Goal: Task Accomplishment & Management: Use online tool/utility

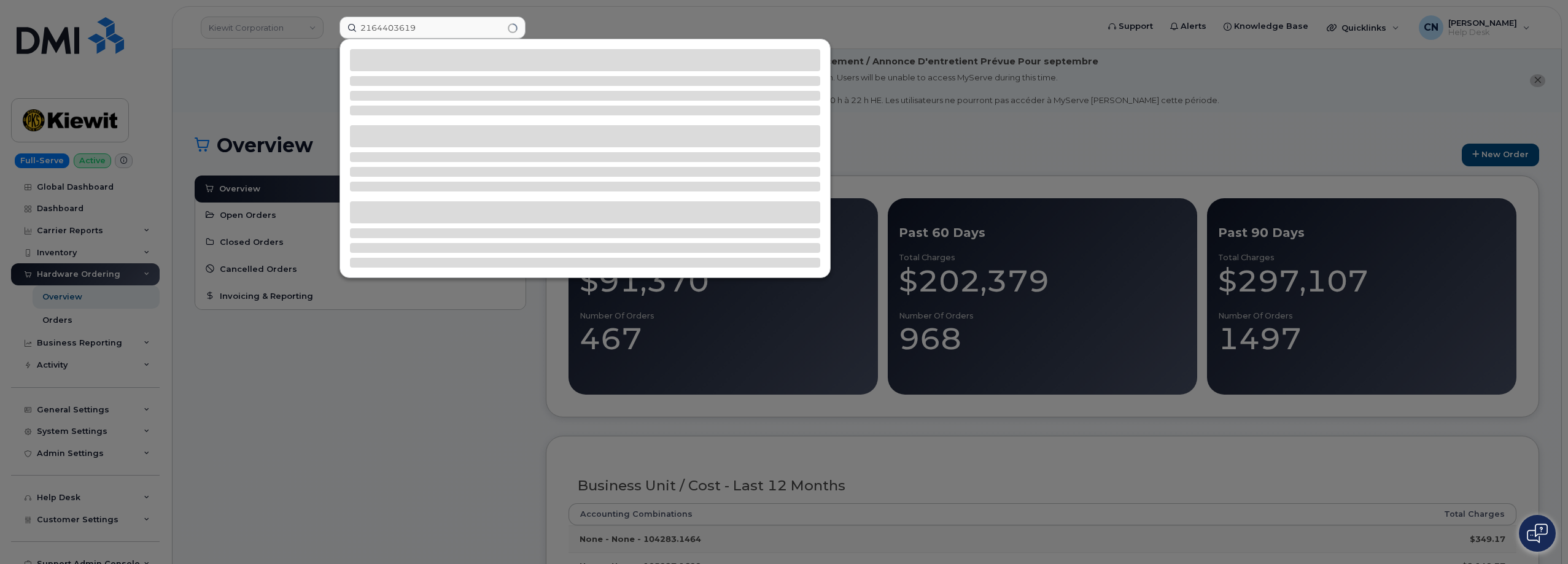
type input "2164403619"
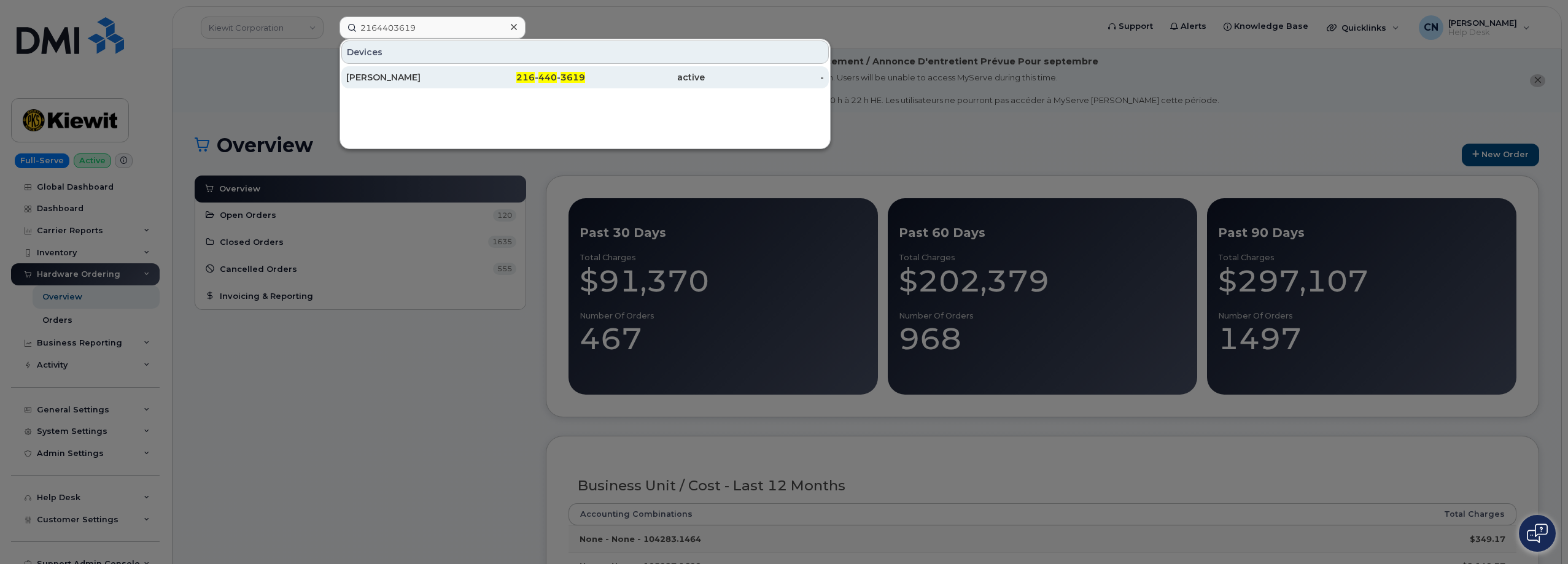
click at [466, 88] on div "Jannah Kardon" at bounding box center [526, 77] width 120 height 22
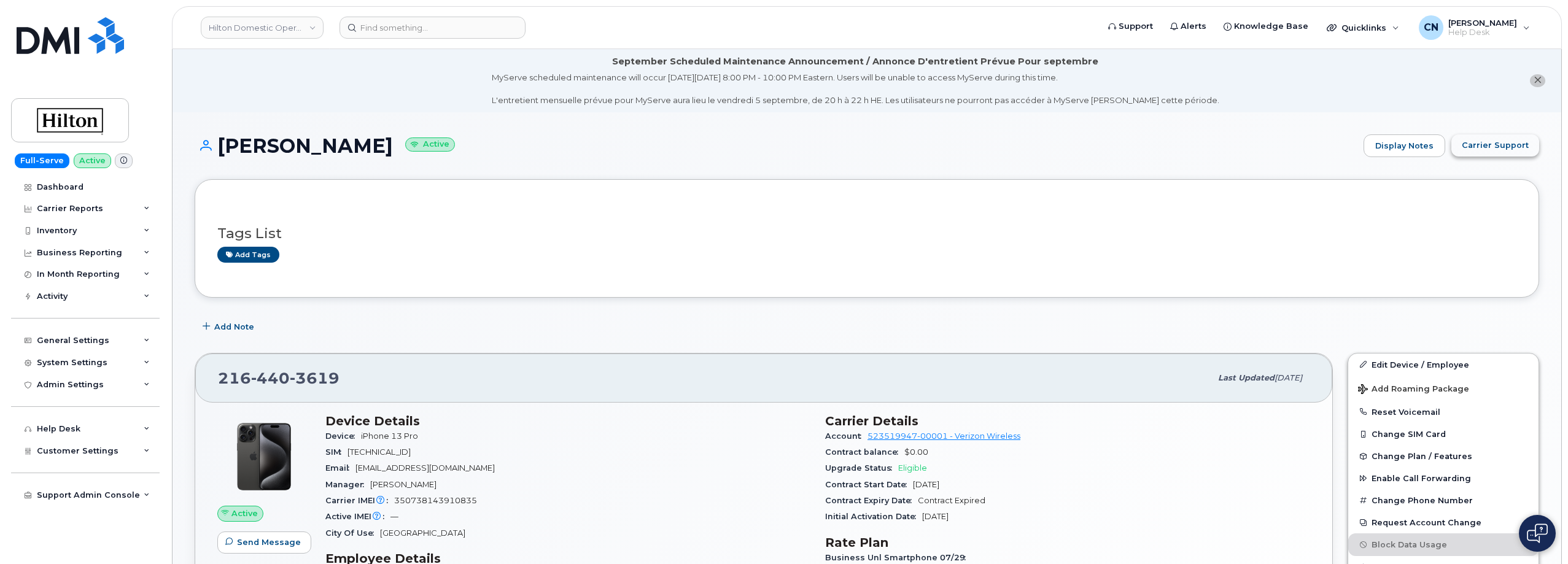
click at [1486, 155] on button "Carrier Support" at bounding box center [1495, 146] width 88 height 22
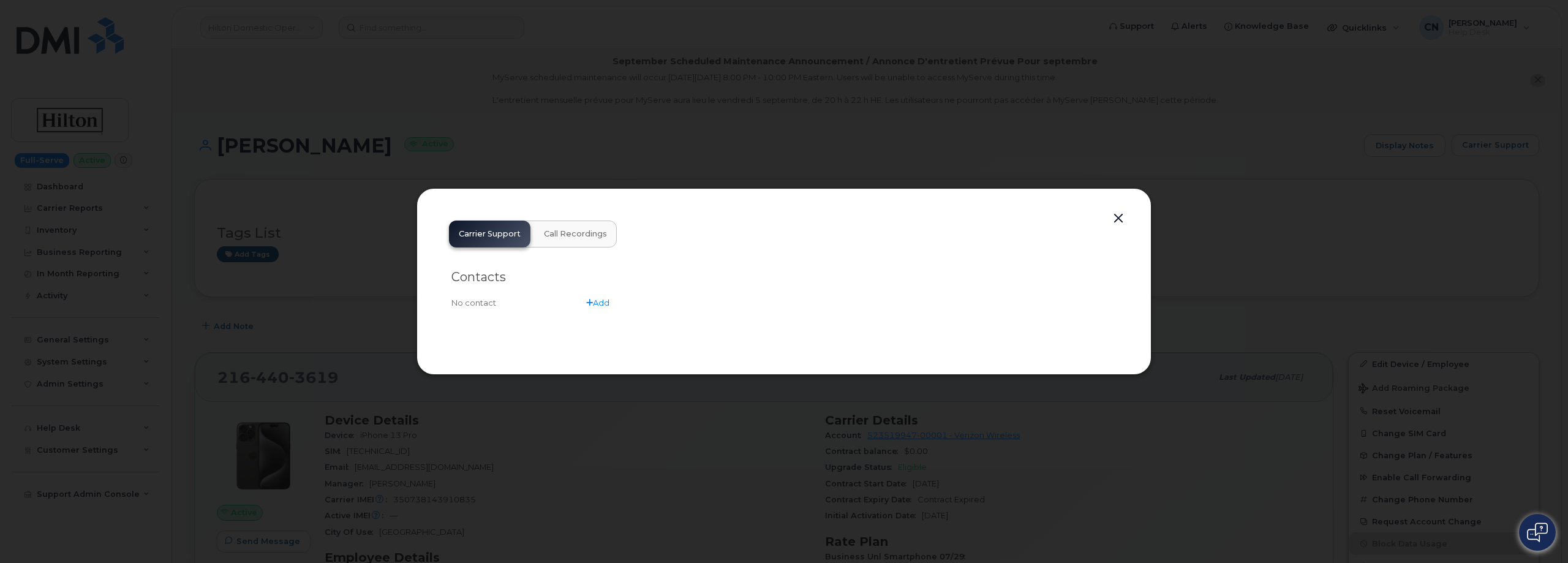
click at [1123, 220] on button "button" at bounding box center [1119, 219] width 18 height 17
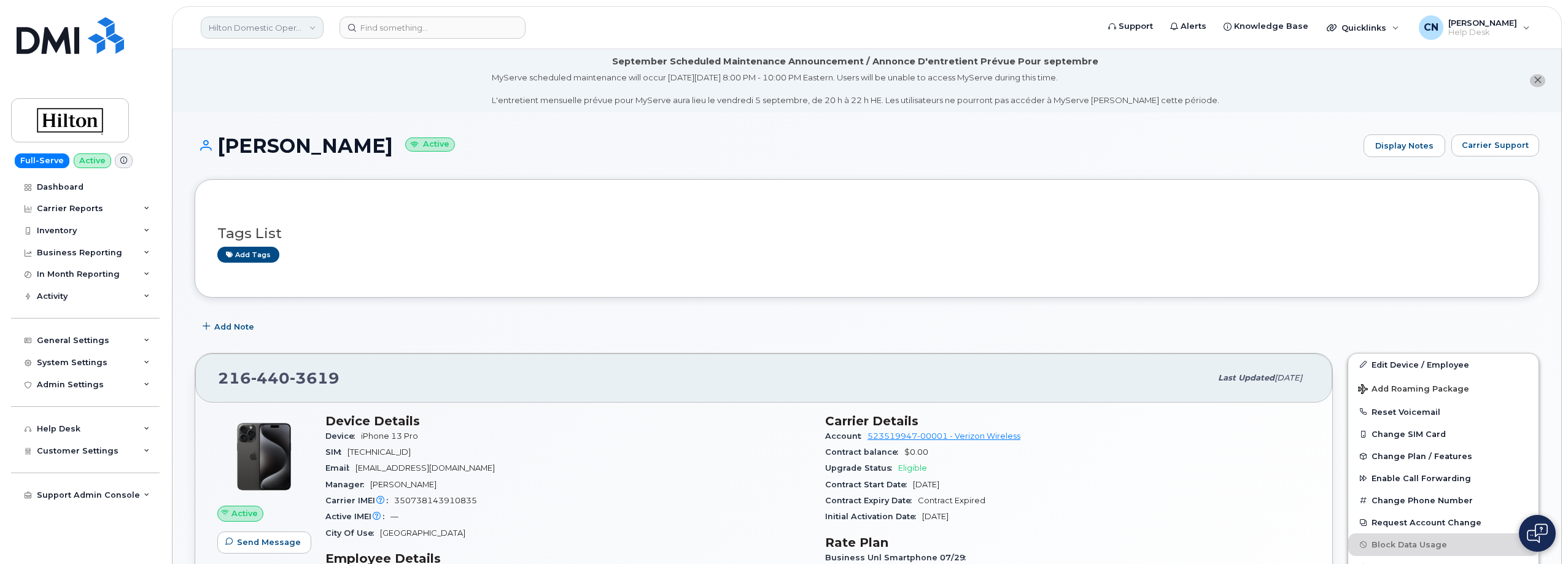
click at [259, 34] on link "Hilton Domestic Operating Company Inc" at bounding box center [262, 28] width 123 height 22
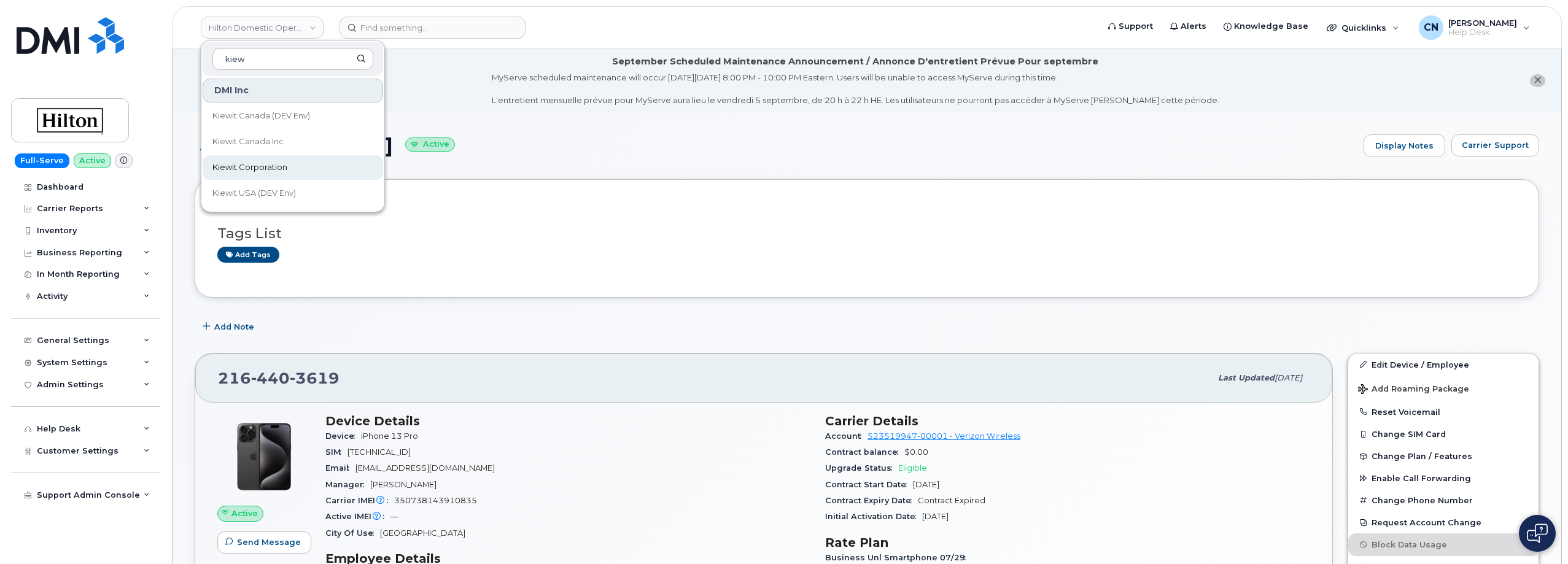
type input "kiew"
click at [230, 163] on span "Kiewit Corporation" at bounding box center [250, 167] width 75 height 12
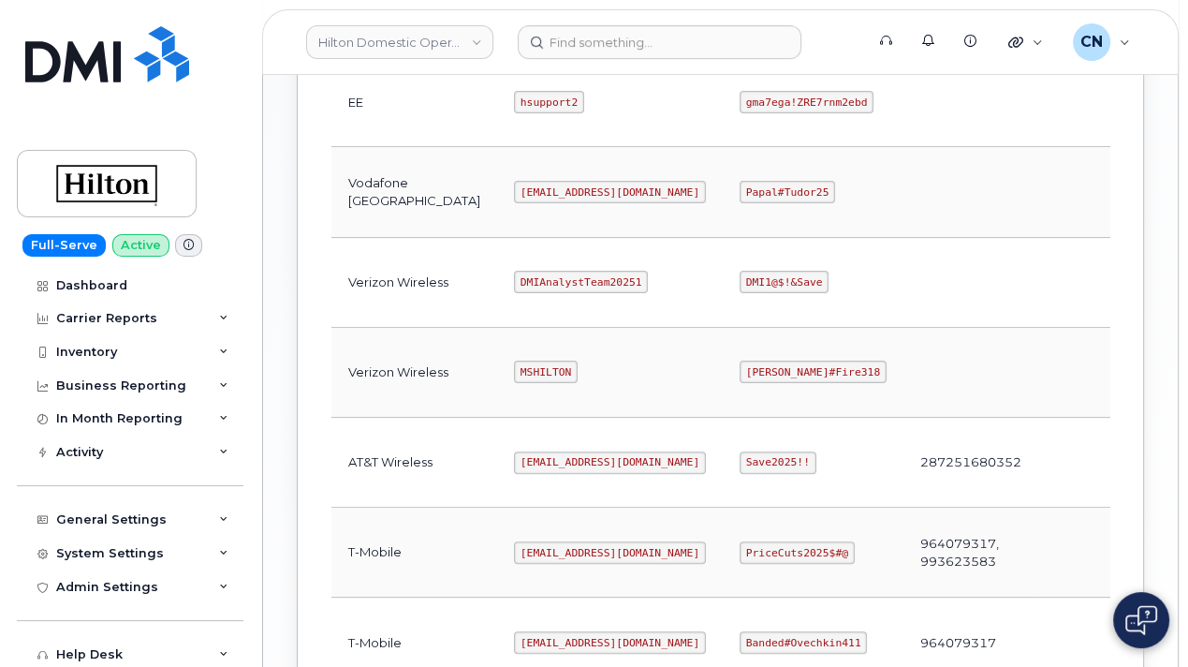
scroll to position [1030, 0]
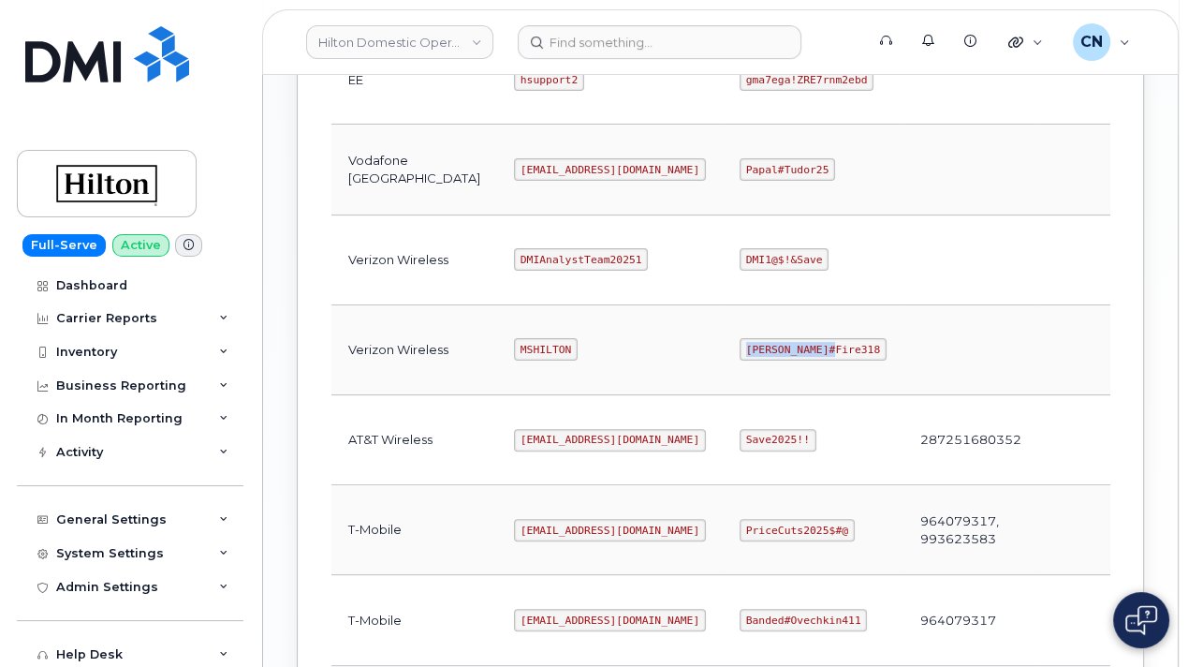
drag, startPoint x: 657, startPoint y: 347, endPoint x: 808, endPoint y: 344, distance: 150.8
click at [798, 346] on td "[PERSON_NAME]#Fire318" at bounding box center [813, 350] width 181 height 90
copy code "[PERSON_NAME]#Fire318"
drag, startPoint x: 442, startPoint y: 343, endPoint x: 506, endPoint y: 349, distance: 64.0
click at [506, 349] on td "MSHILTON" at bounding box center [610, 350] width 226 height 90
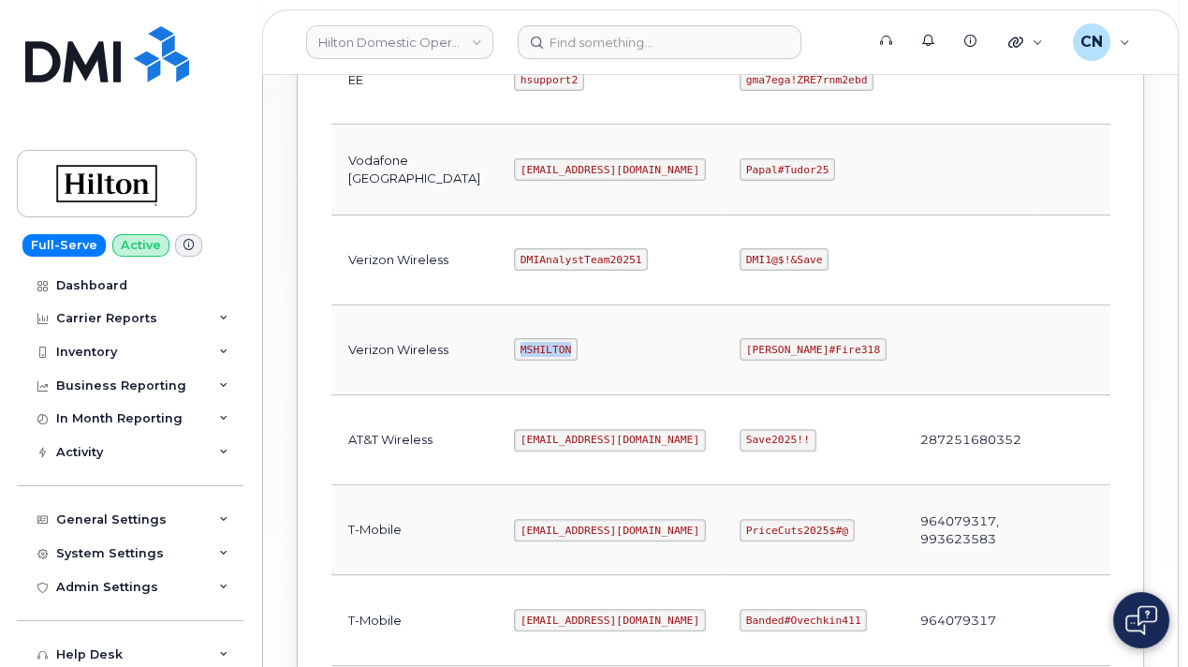
copy code "MSHILTON"
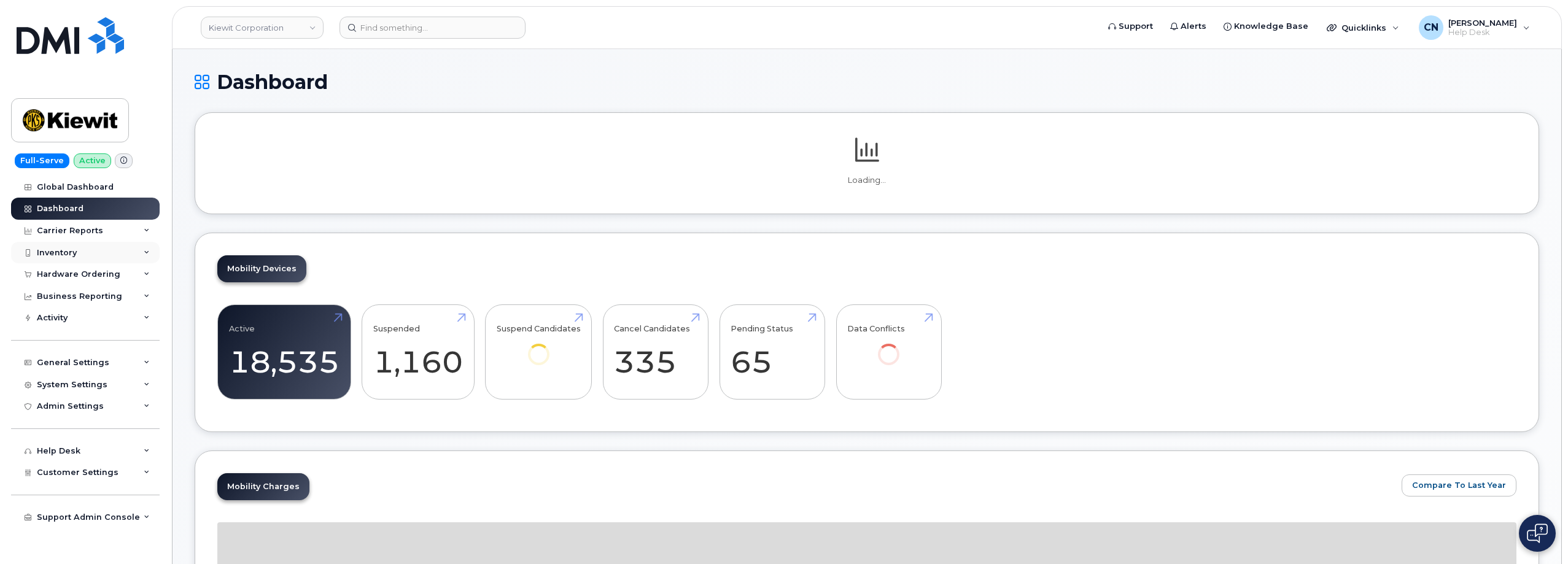
click at [68, 251] on div "Inventory" at bounding box center [56, 252] width 40 height 10
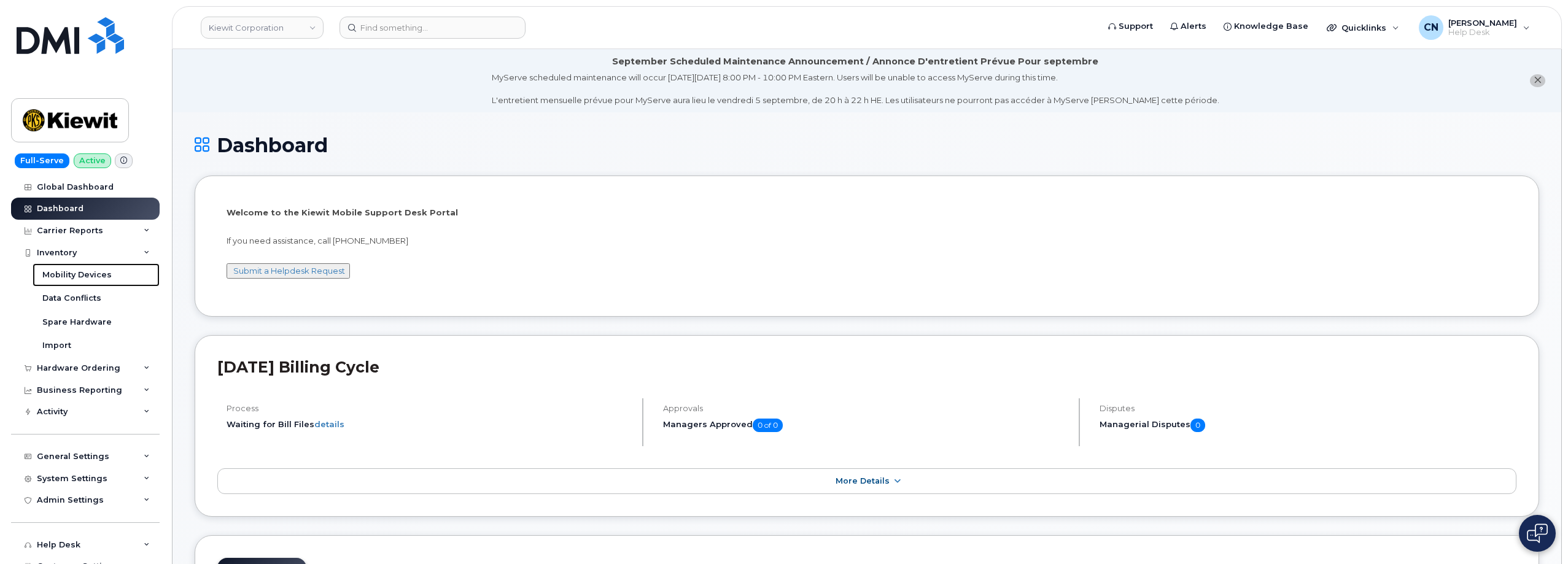
drag, startPoint x: 56, startPoint y: 275, endPoint x: 149, endPoint y: 121, distance: 179.9
click at [56, 275] on div "Mobility Devices" at bounding box center [77, 275] width 70 height 11
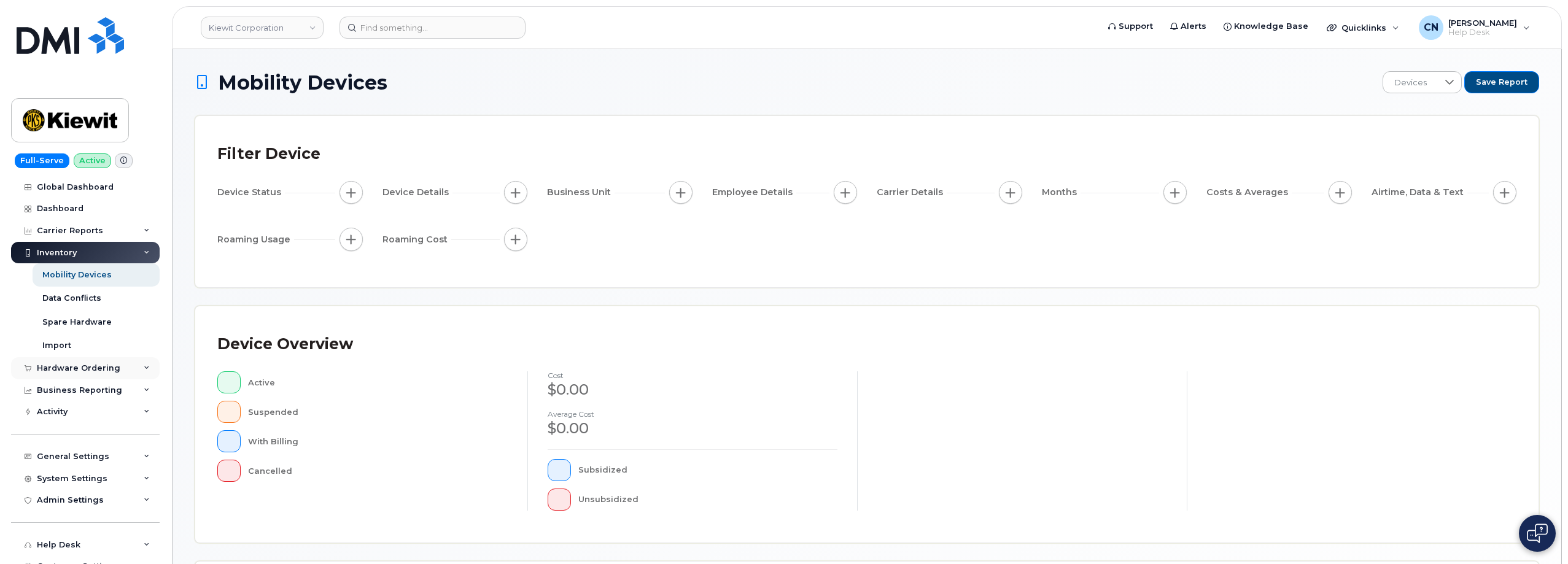
click at [71, 371] on div "Hardware Ordering" at bounding box center [78, 368] width 83 height 10
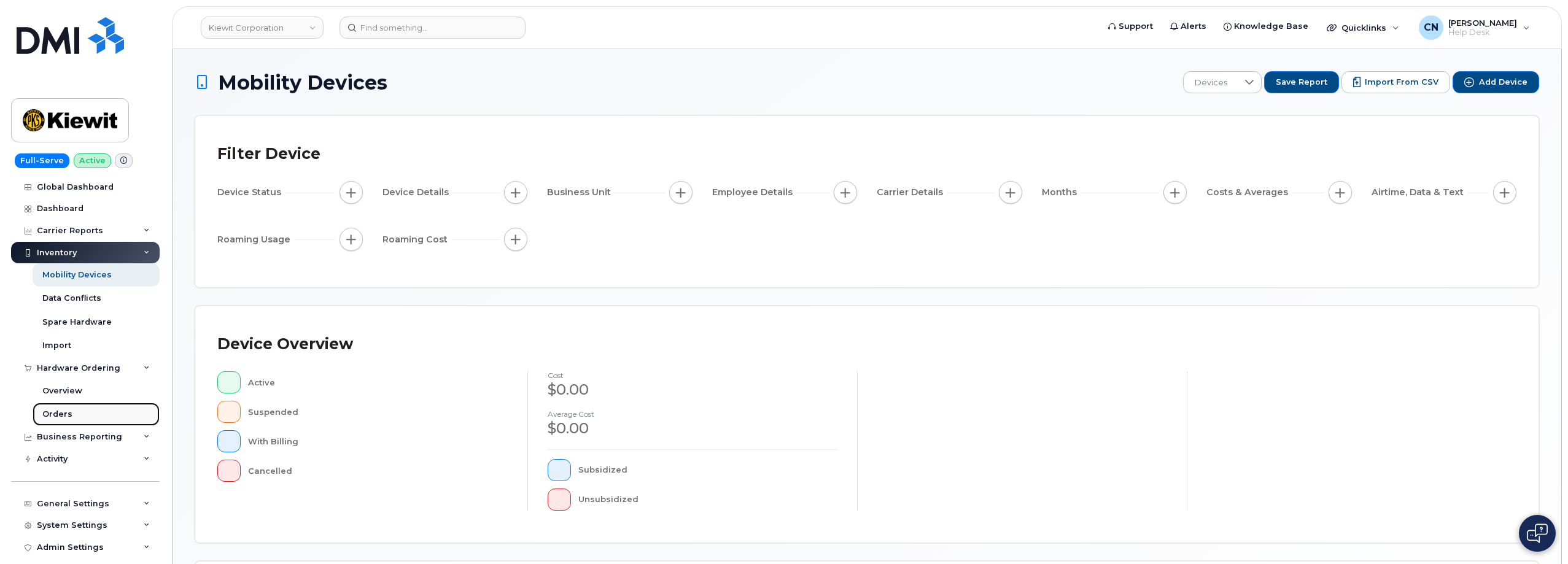
click at [44, 410] on div "Orders" at bounding box center [58, 414] width 30 height 11
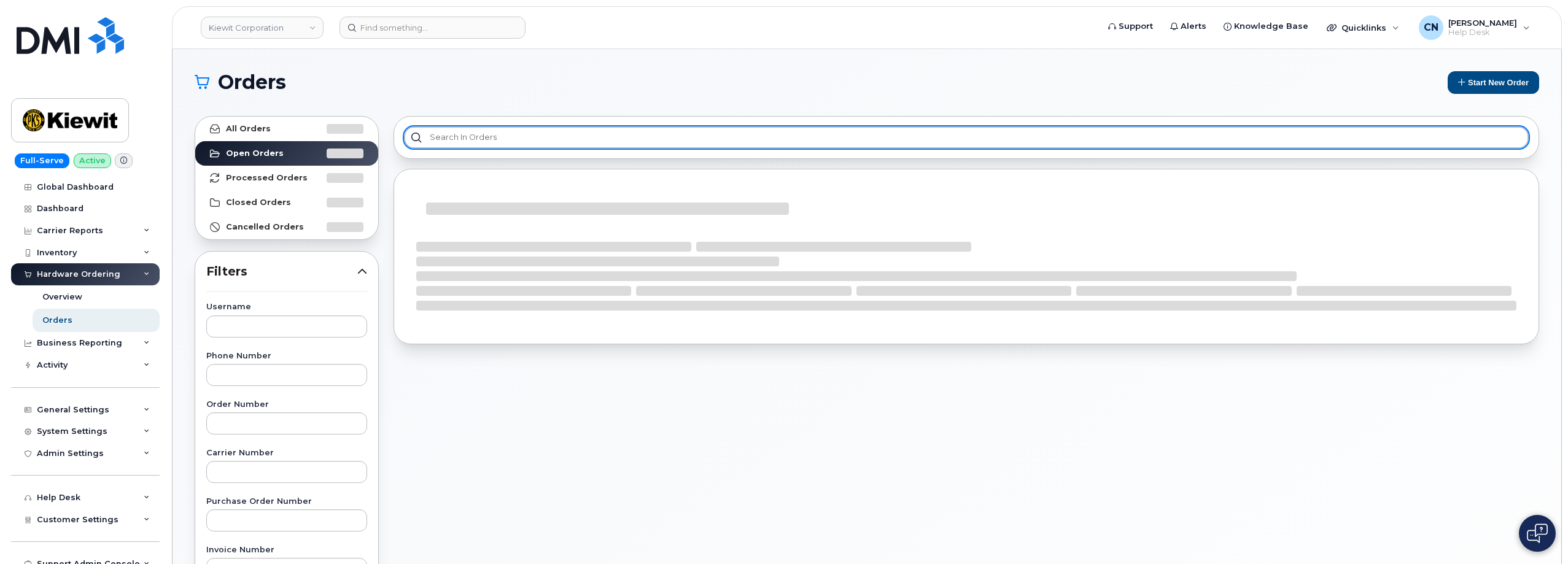
click at [441, 146] on input "text" at bounding box center [966, 138] width 1125 height 22
paste input "Zachary"
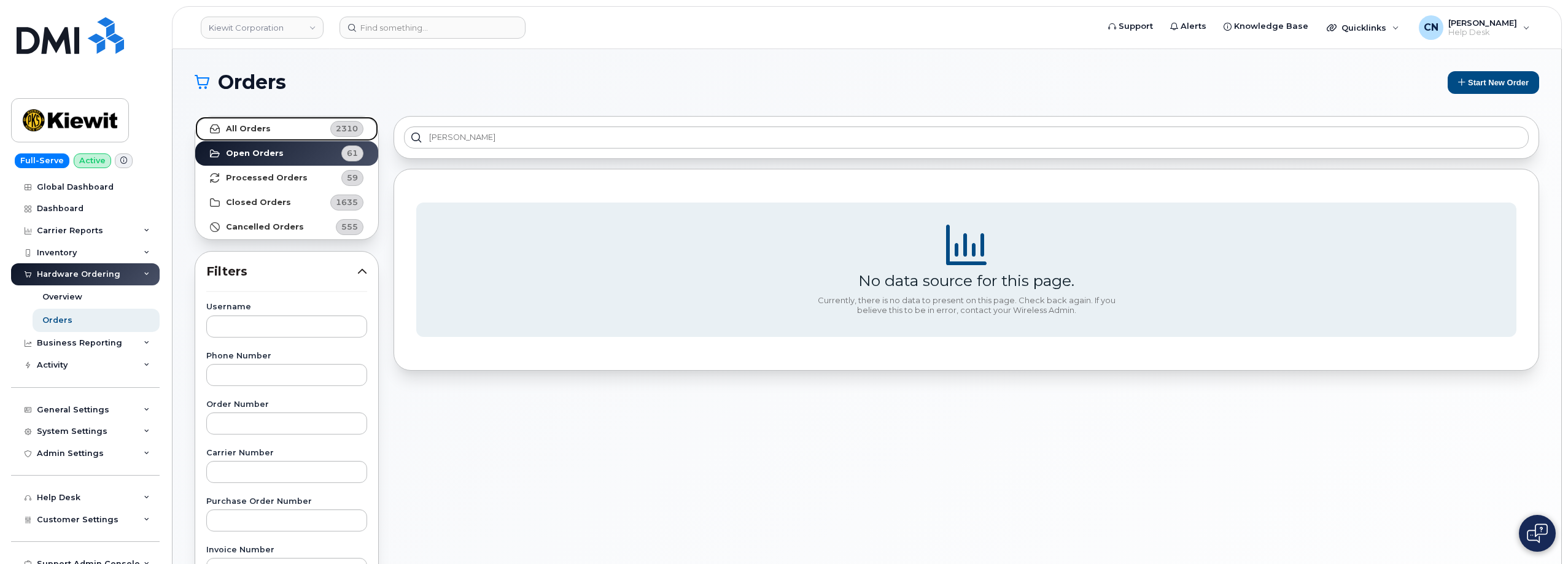
click at [285, 134] on link "All Orders 2310" at bounding box center [287, 129] width 183 height 24
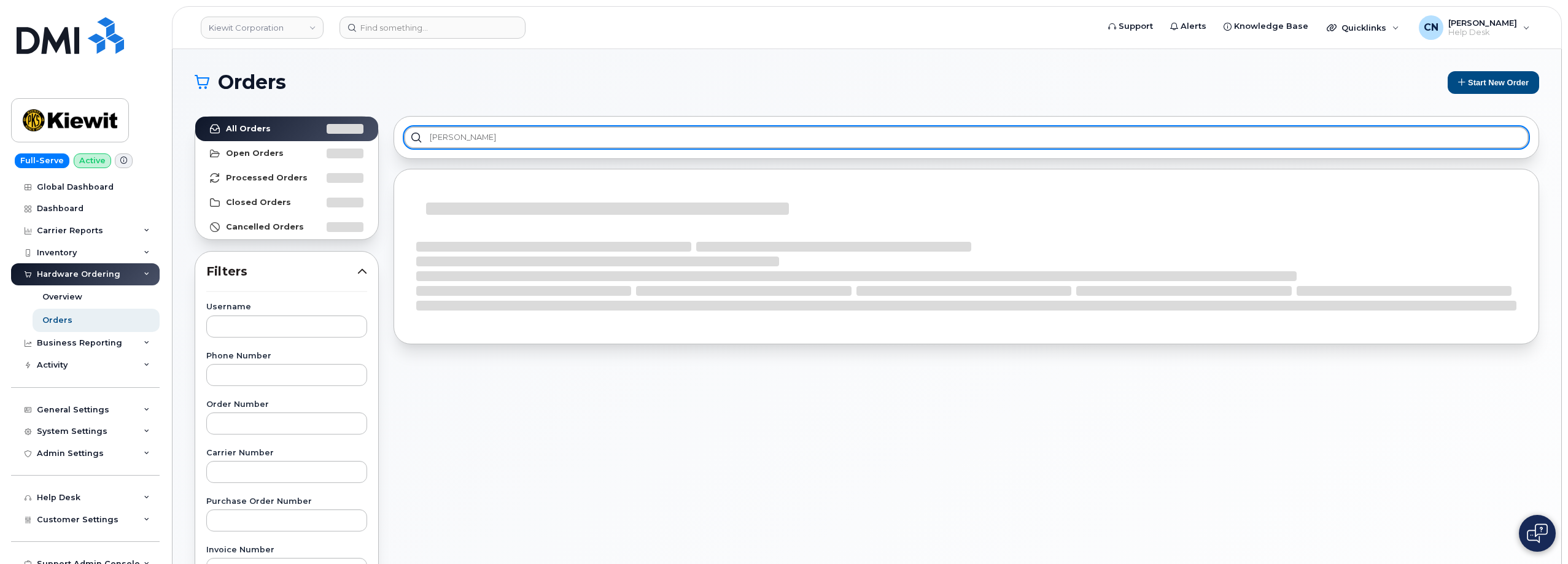
click at [473, 140] on input "Zachary" at bounding box center [966, 138] width 1125 height 22
type input "Zachary"
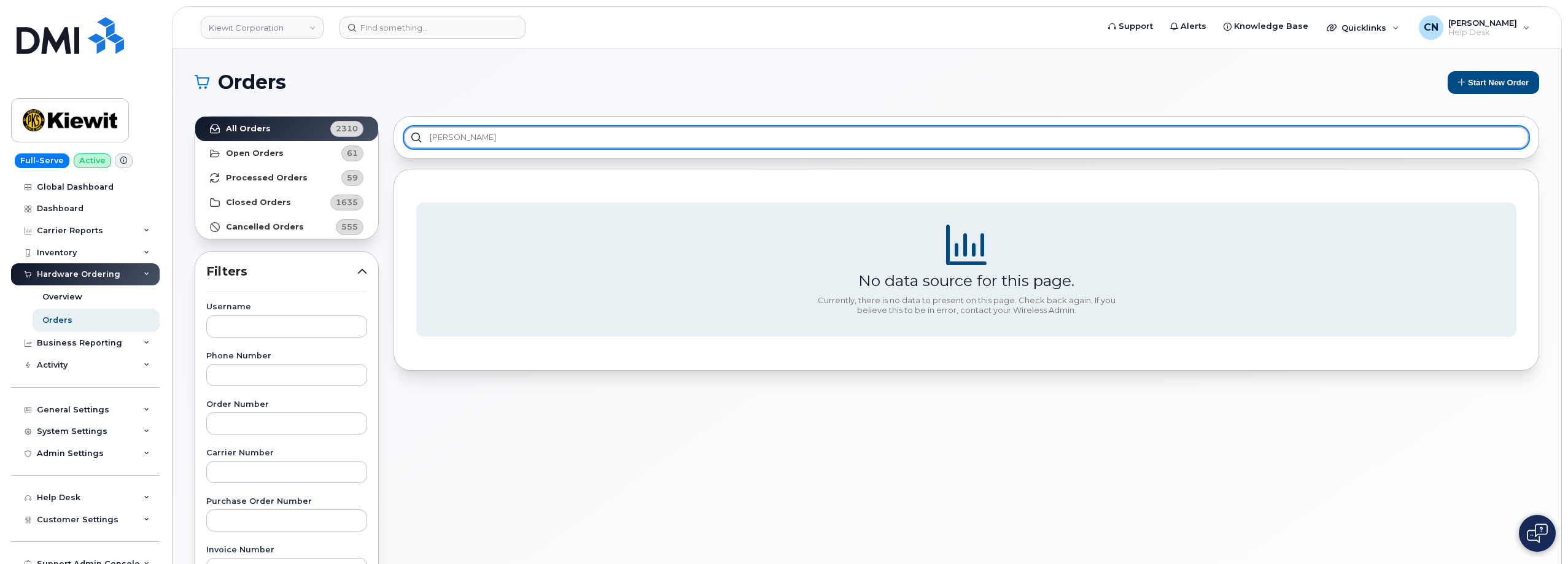
drag, startPoint x: 481, startPoint y: 129, endPoint x: 137, endPoint y: 110, distance: 344.5
click at [172, 110] on div "Kiewit Corporation Support Alerts Knowledge Base Quicklinks Suspend / Cancel De…" at bounding box center [867, 517] width 1389 height 937
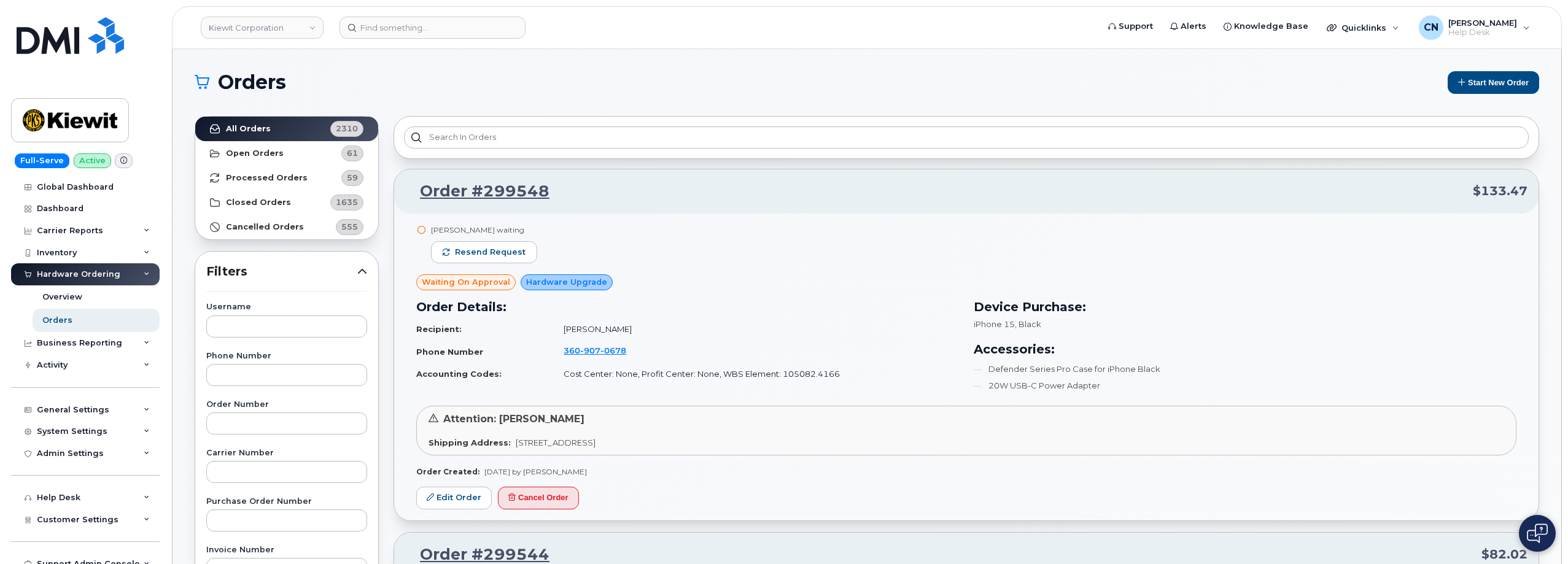
click at [228, 313] on div "Username" at bounding box center [287, 320] width 161 height 33
click at [247, 324] on input "text" at bounding box center [287, 327] width 161 height 22
paste input "Zachary"
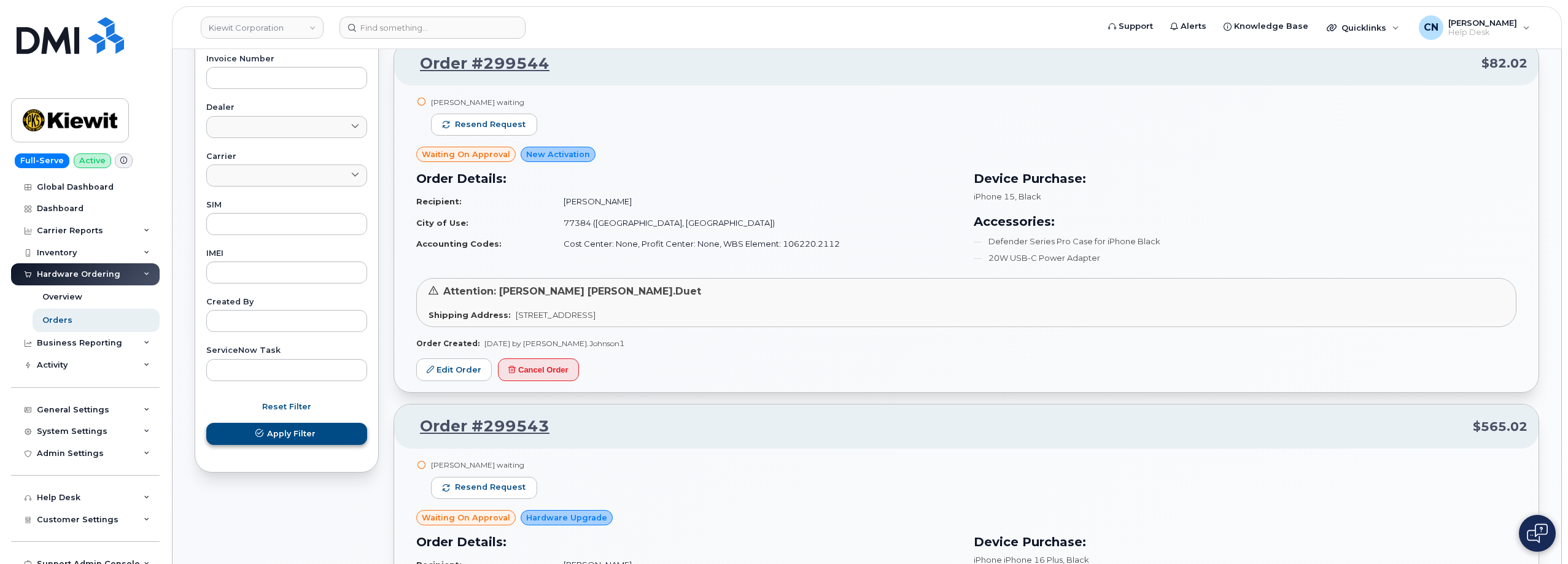
type input "Zachary"
click at [303, 435] on span "Apply Filter" at bounding box center [291, 434] width 49 height 12
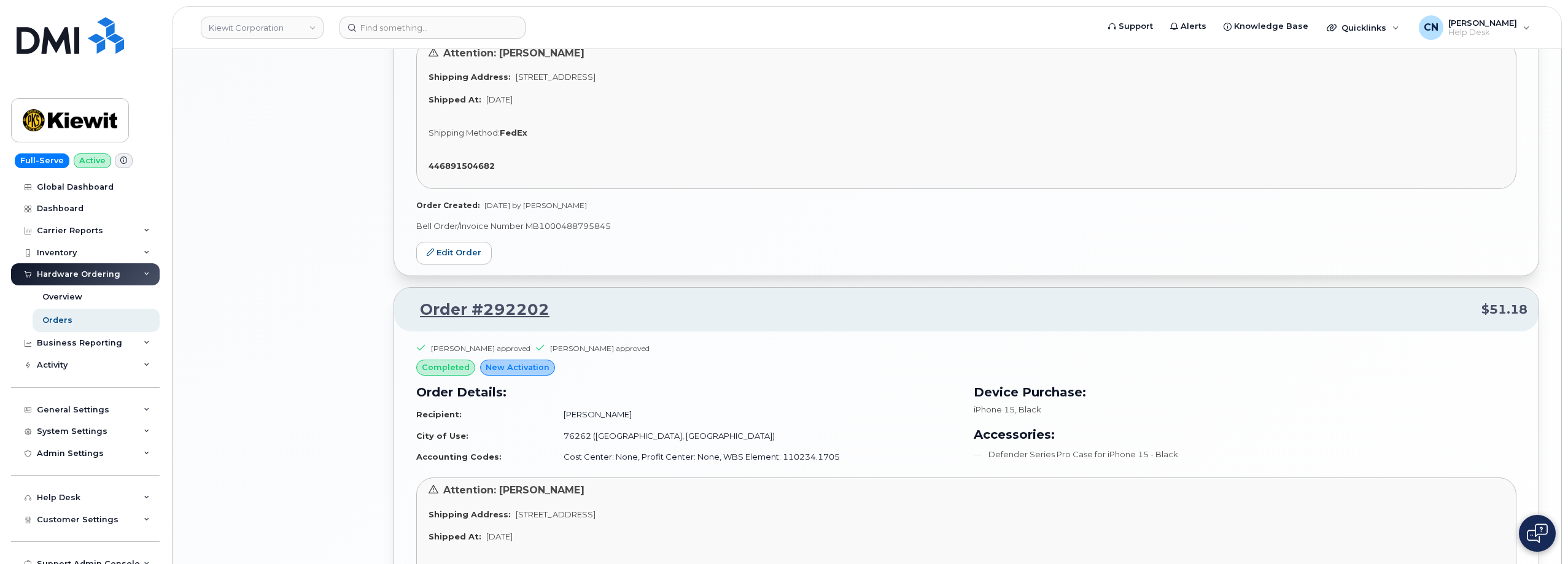
scroll to position [1450, 0]
